Goal: Information Seeking & Learning: Learn about a topic

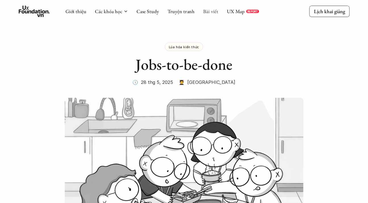
click at [208, 9] on link "Bài viết" at bounding box center [210, 11] width 15 height 7
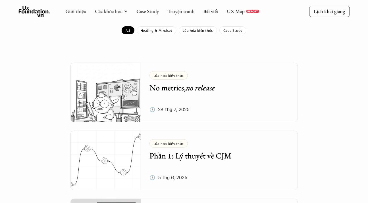
scroll to position [108, 0]
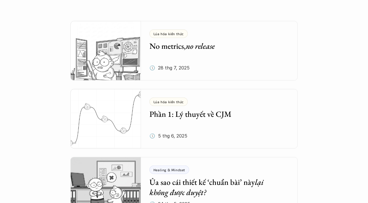
click at [195, 61] on div "Lúa hóa kiến thức No metrics, no release 🕔 28 thg 7, 2025" at bounding box center [223, 51] width 148 height 60
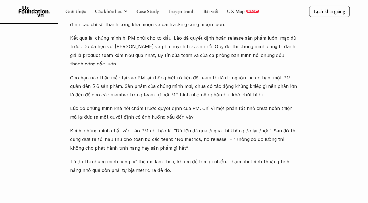
scroll to position [305, 0]
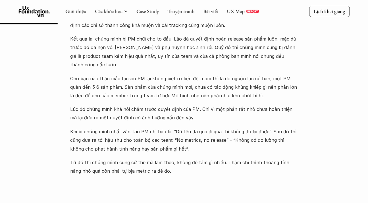
click at [179, 136] on p "Khi bị chúng mình chất vấn, lão PM chỉ bảo là: “Dữ liệu đã qua đi qua thì không…" at bounding box center [183, 141] width 227 height 26
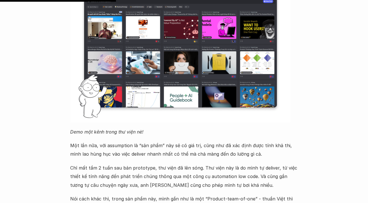
scroll to position [622, 0]
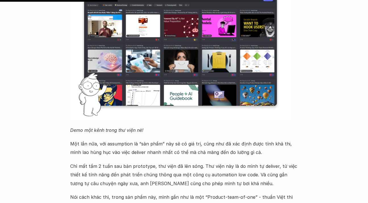
click at [184, 77] on img at bounding box center [180, 48] width 220 height 145
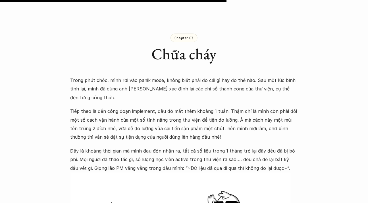
scroll to position [1204, 0]
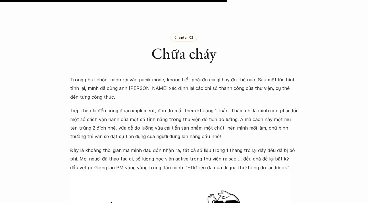
click at [142, 76] on p "Trong phút chốc, mình rơi vào panik mode, không biết phải đo cái gì hay đo thế …" at bounding box center [183, 89] width 227 height 26
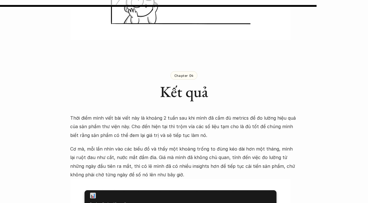
scroll to position [1363, 0]
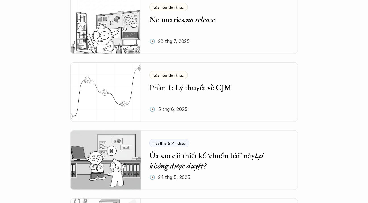
scroll to position [135, 0]
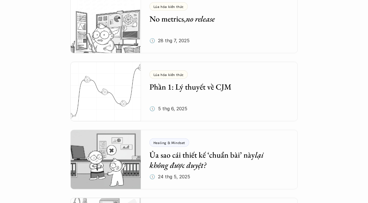
click at [204, 85] on h5 "Phần 1: Lý thuyết về CJM" at bounding box center [214, 87] width 131 height 10
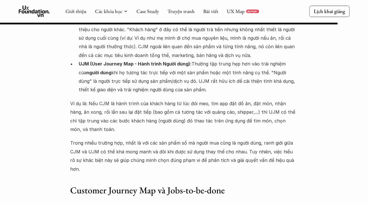
scroll to position [4145, 0]
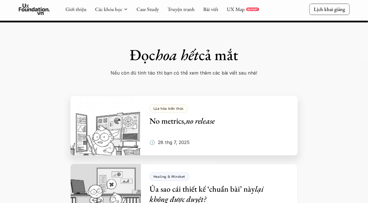
scroll to position [4861, 0]
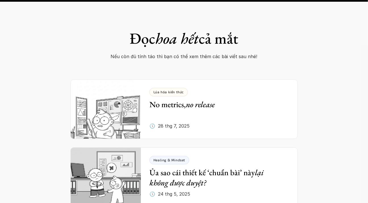
click at [28, 108] on div "Đọc hoa hết cả mắt Nếu còn đủ tính táo thì bạn có thể xem thêm các bài viết sau…" at bounding box center [184, 146] width 368 height 303
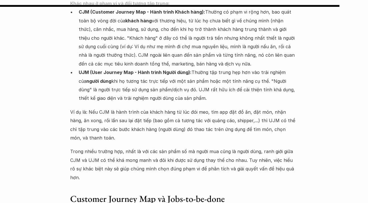
scroll to position [4179, 0]
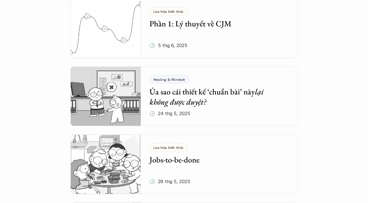
scroll to position [199, 0]
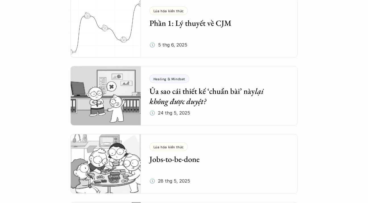
click at [226, 95] on h5 "Ủa sao cái thiết kế ‘chuẩn bài’ này lại không được duyệt?" at bounding box center [214, 96] width 131 height 21
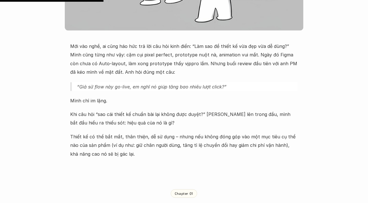
scroll to position [247, 0]
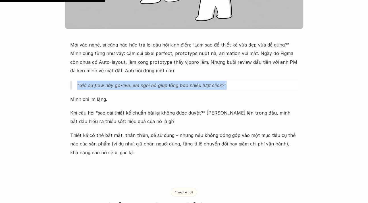
drag, startPoint x: 238, startPoint y: 85, endPoint x: 70, endPoint y: 89, distance: 168.2
copy em "“Giả sử flow này go-live, em nghĩ nó giúp tăng bao nhiêu lượt click?”"
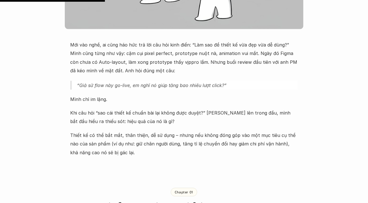
click at [204, 124] on p "Khi câu hỏi “sao cái thiết kế chuẩn bài lại không được duyệt?” vang lên trong đ…" at bounding box center [183, 117] width 227 height 17
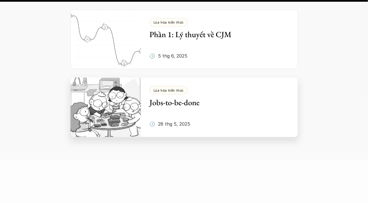
scroll to position [1306, 0]
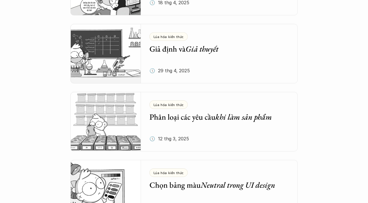
scroll to position [651, 0]
click at [43, 124] on div "Tổng hợp bài viết Dưới dây là những bài viết mà bọn mình hi vọng sẽ cung cấp đư…" at bounding box center [184, 100] width 368 height 1503
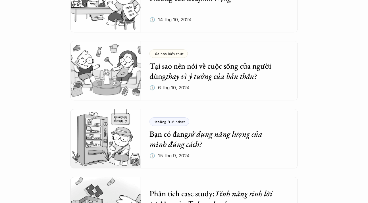
scroll to position [1452, 0]
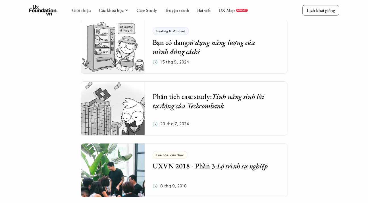
scroll to position [1539, 0]
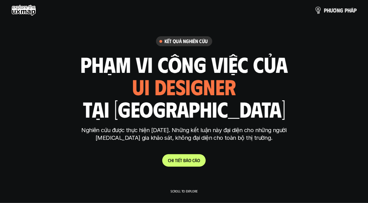
click at [321, 10] on img at bounding box center [318, 10] width 8 height 8
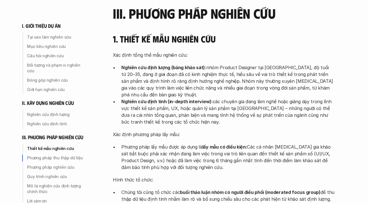
scroll to position [1366, 0]
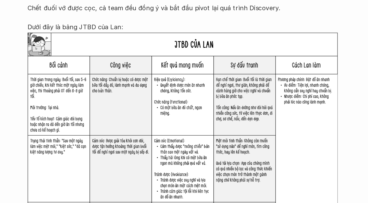
scroll to position [1261, 0]
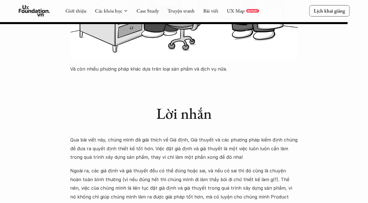
scroll to position [3000, 0]
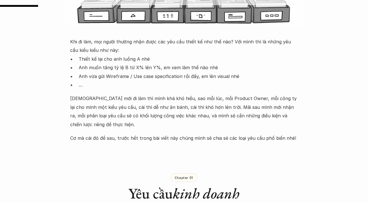
scroll to position [250, 0]
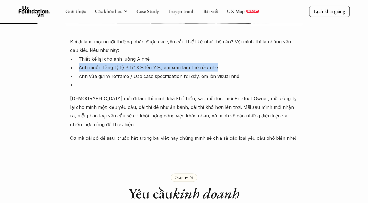
drag, startPoint x: 215, startPoint y: 66, endPoint x: 80, endPoint y: 67, distance: 135.2
click at [80, 67] on p "Anh muốn tăng tỷ lệ B từ X% lên Y%, em xem làm thế nào nhé" at bounding box center [188, 67] width 219 height 9
copy p "Anh muốn tăng tỷ lệ B từ X% lên Y%, em xem làm thế nào nhé"
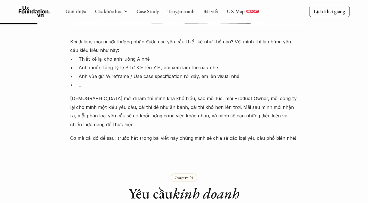
click at [183, 91] on div "Khi đi làm, mọi người thường nhận được các yêu cầu thiết kế như thế nào? Với mì…" at bounding box center [183, 89] width 227 height 105
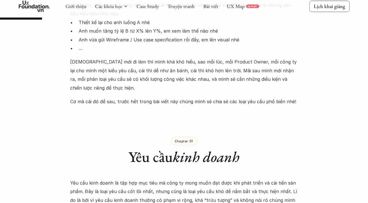
scroll to position [287, 0]
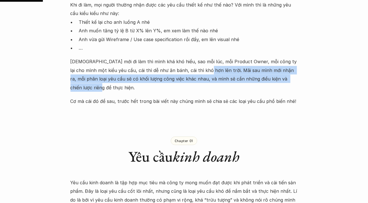
drag, startPoint x: 298, startPoint y: 81, endPoint x: 191, endPoint y: 69, distance: 108.0
copy p "Mãi sau mình mới nhận ra, mỗi phân loại yêu cầu sẽ có khối lượng công việc khác…"
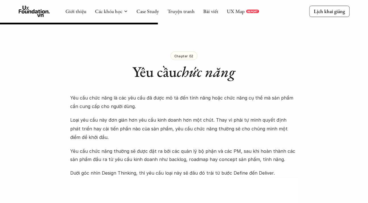
scroll to position [1054, 0]
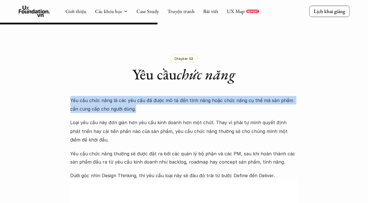
drag, startPoint x: 68, startPoint y: 90, endPoint x: 133, endPoint y: 104, distance: 66.3
copy p "Yêu cầu chức năng là các yêu cầu đã được mô tả đến tính năng hoặc chức năng cụ …"
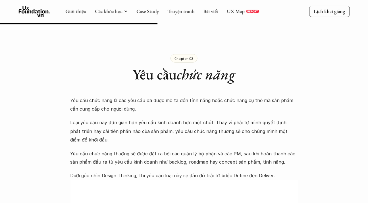
click at [164, 118] on p "Loại yêu cầu này đơn giản hơn yêu cầu kinh doanh hơn một chút. Thay vì phải tự …" at bounding box center [183, 131] width 227 height 26
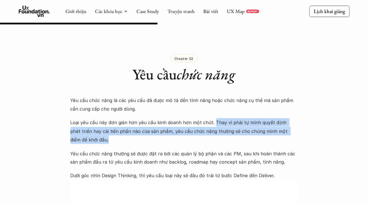
drag, startPoint x: 211, startPoint y: 111, endPoint x: 211, endPoint y: 135, distance: 23.3
click at [211, 135] on p "Loại yêu cầu này đơn giản hơn yêu cầu kinh doanh hơn một chút. Thay vì phải tự …" at bounding box center [183, 131] width 227 height 26
copy p "Thay vì phải tự mình quyết định phát triển hay cải tiến phần nào của sản phẩm, …"
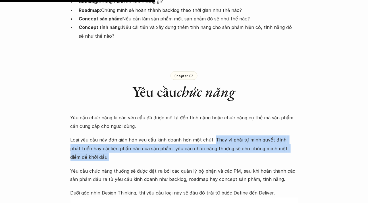
scroll to position [1038, 0]
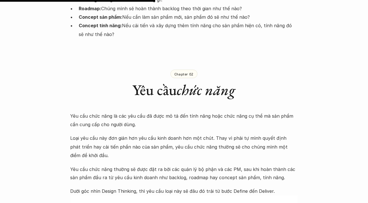
click at [186, 114] on p "Yêu cầu chức năng là các yêu cầu đã được mô tả đến tính năng hoặc chức năng cụ …" at bounding box center [183, 120] width 227 height 17
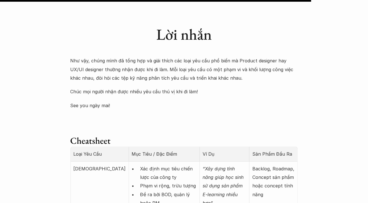
scroll to position [2083, 0]
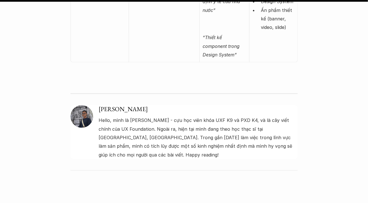
scroll to position [2703, 0]
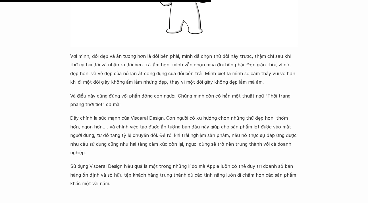
scroll to position [1608, 0]
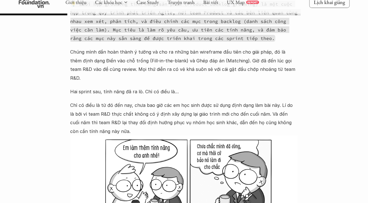
scroll to position [690, 0]
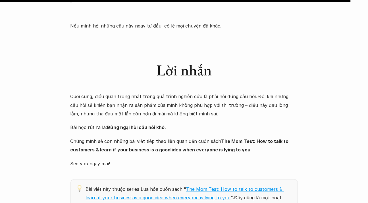
scroll to position [2829, 0]
